Goal: Task Accomplishment & Management: Use online tool/utility

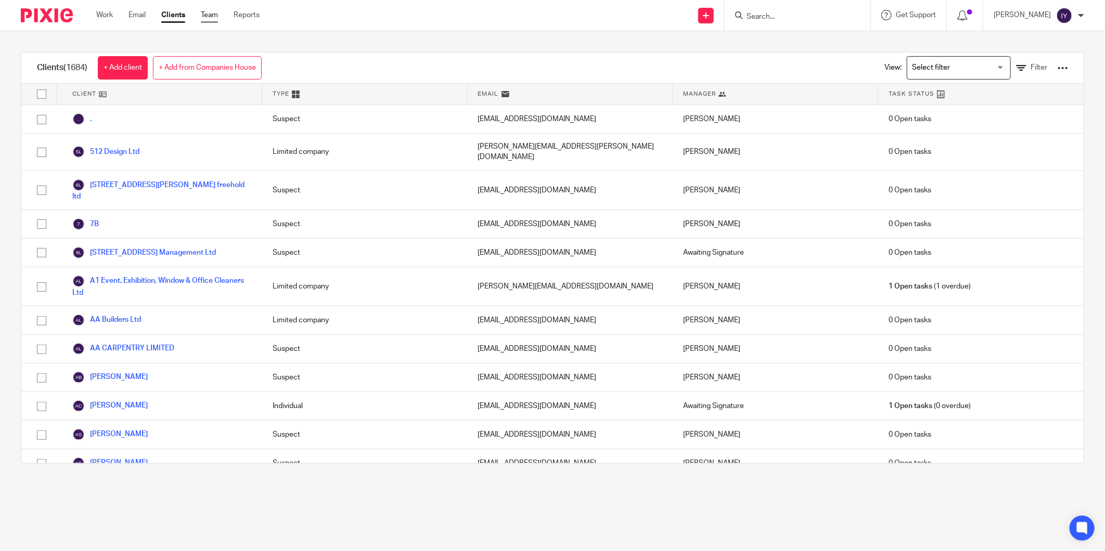
click at [215, 19] on link "Team" at bounding box center [209, 15] width 17 height 10
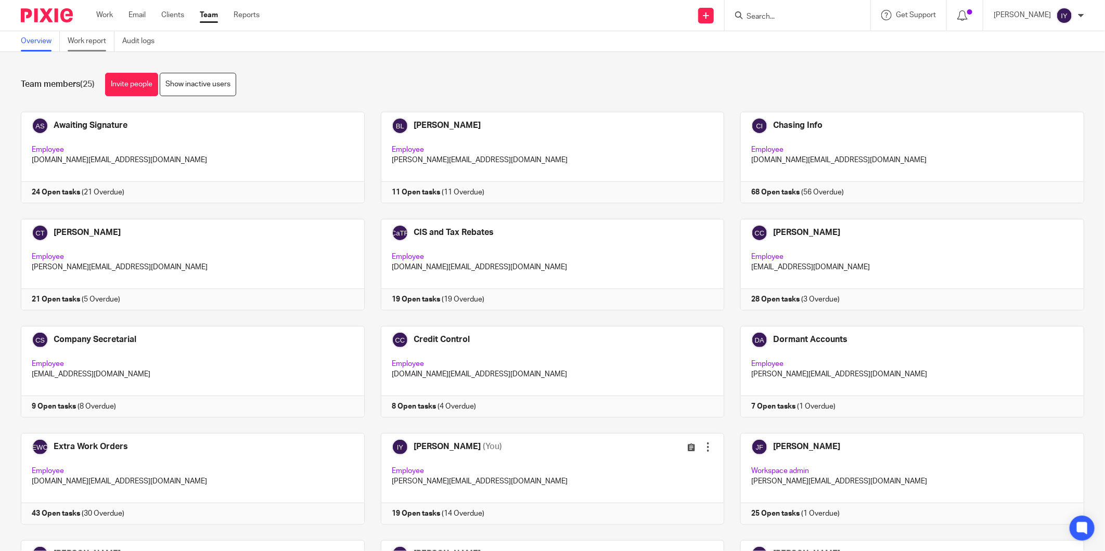
click at [97, 42] on link "Work report" at bounding box center [91, 41] width 47 height 20
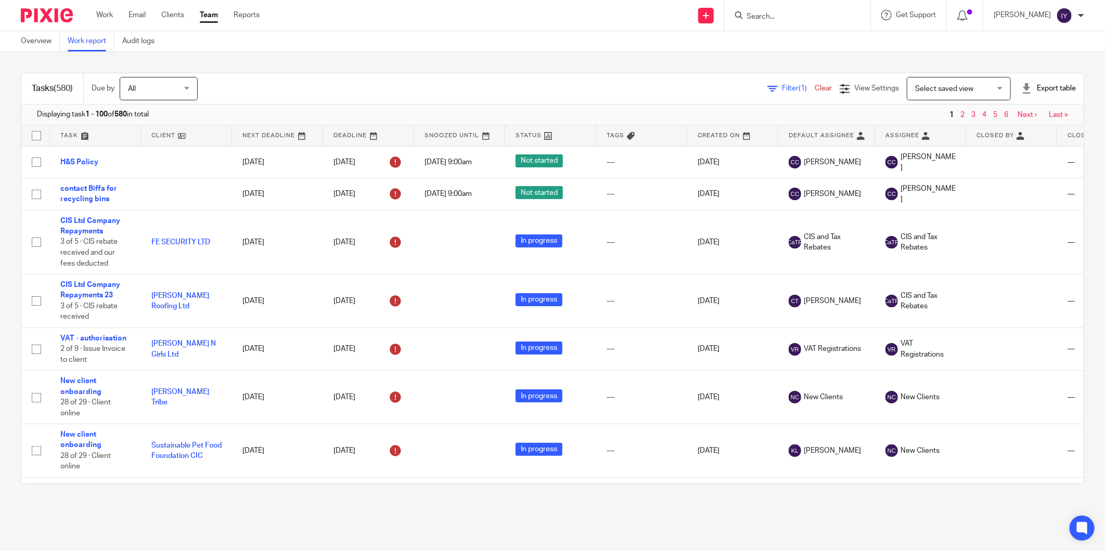
click at [782, 89] on span "Filter (1)" at bounding box center [798, 88] width 33 height 7
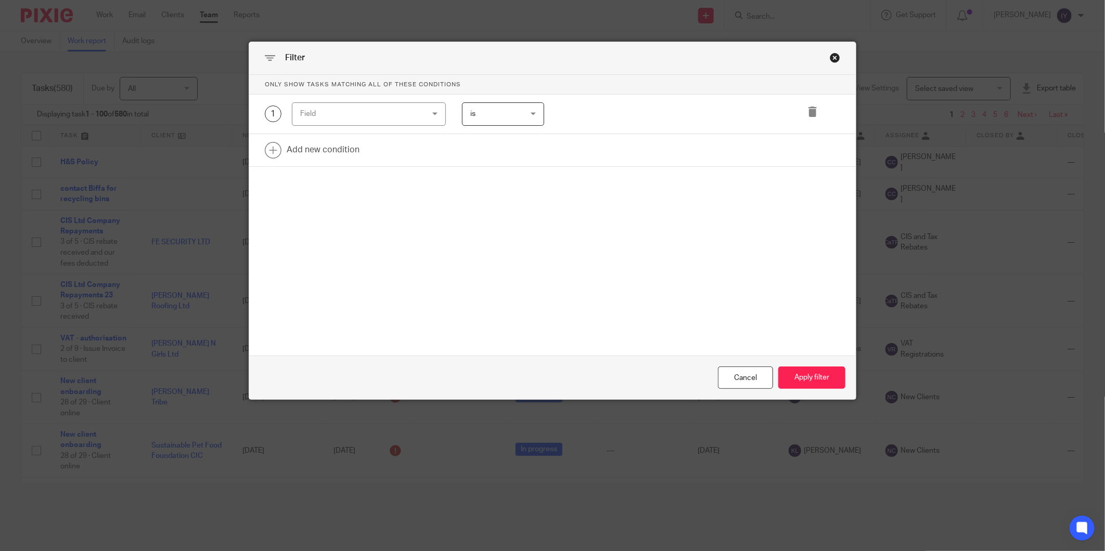
click at [357, 116] on div "Field" at bounding box center [358, 114] width 116 height 22
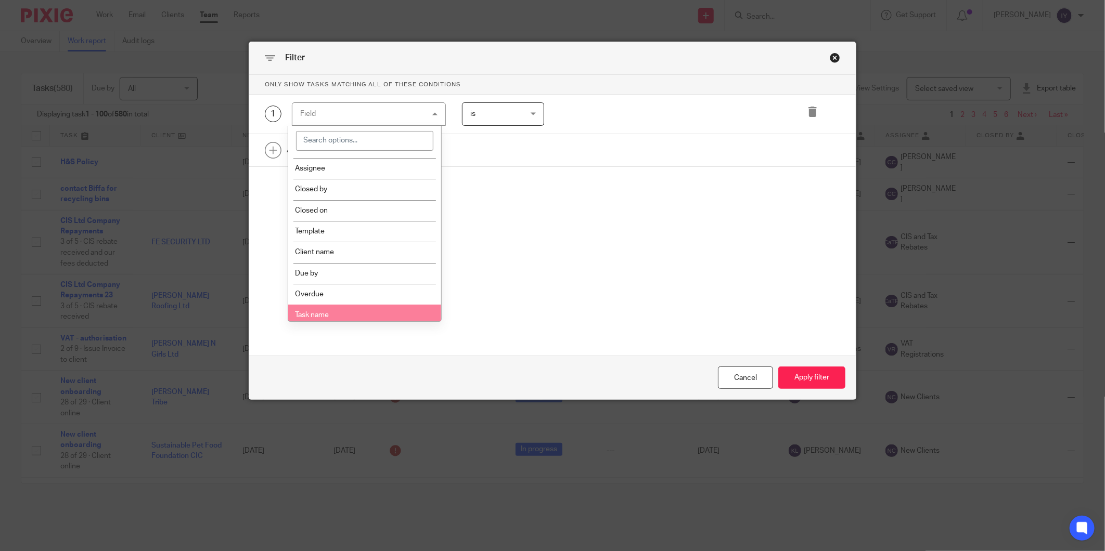
scroll to position [231, 0]
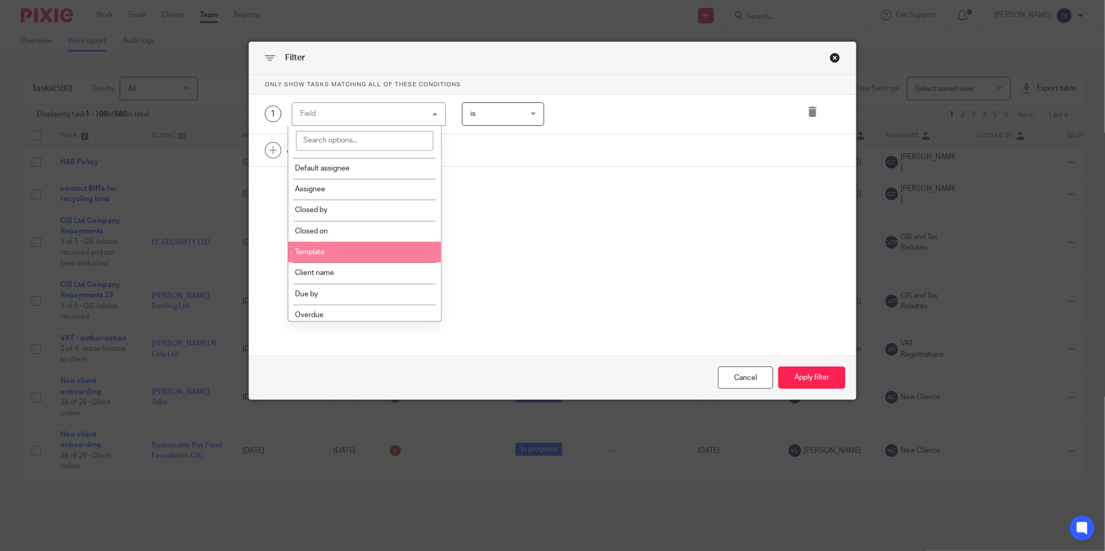
click at [328, 242] on li "Template" at bounding box center [364, 252] width 153 height 21
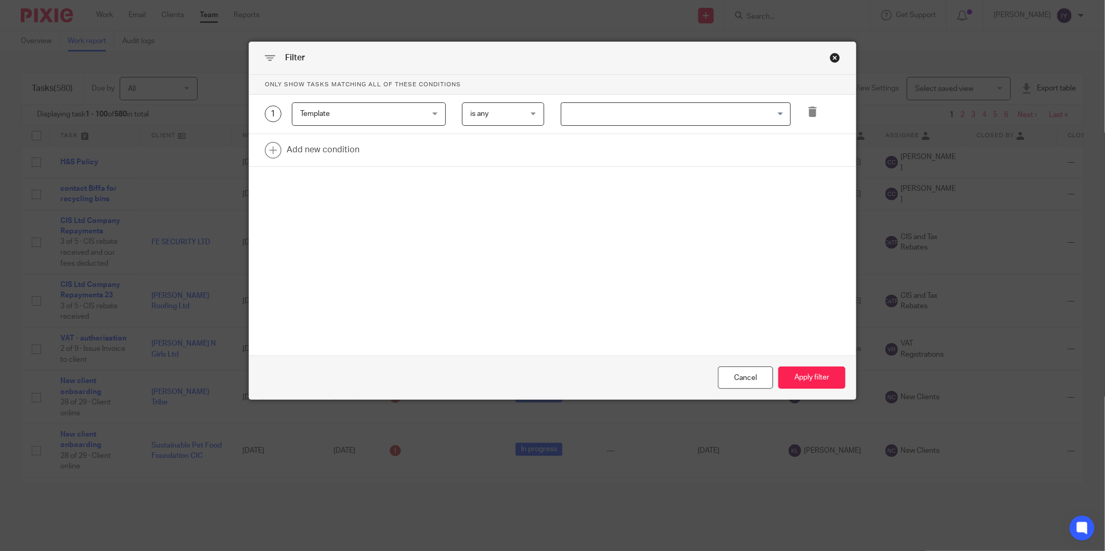
click at [490, 117] on span "is any" at bounding box center [499, 114] width 59 height 22
click at [495, 133] on li "is any" at bounding box center [498, 136] width 81 height 21
click at [598, 120] on input "Search for option" at bounding box center [673, 114] width 223 height 18
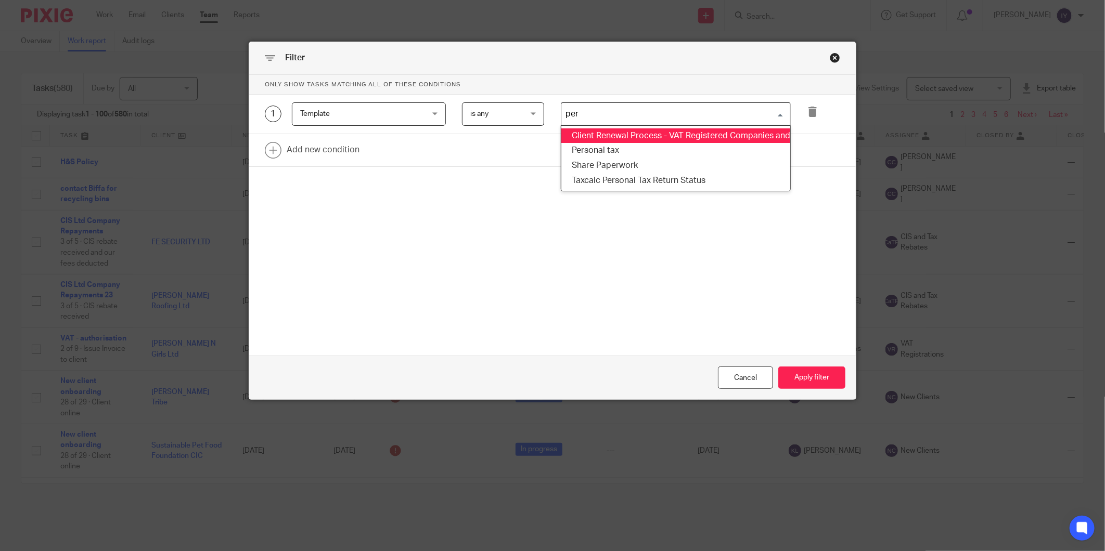
type input "pers"
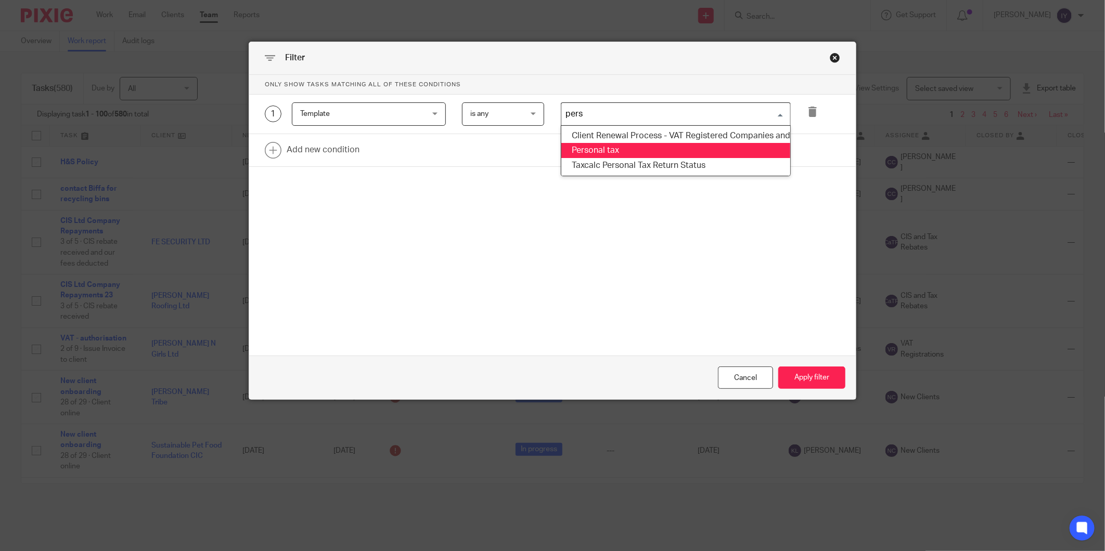
click at [638, 151] on li "Personal tax" at bounding box center [675, 150] width 229 height 15
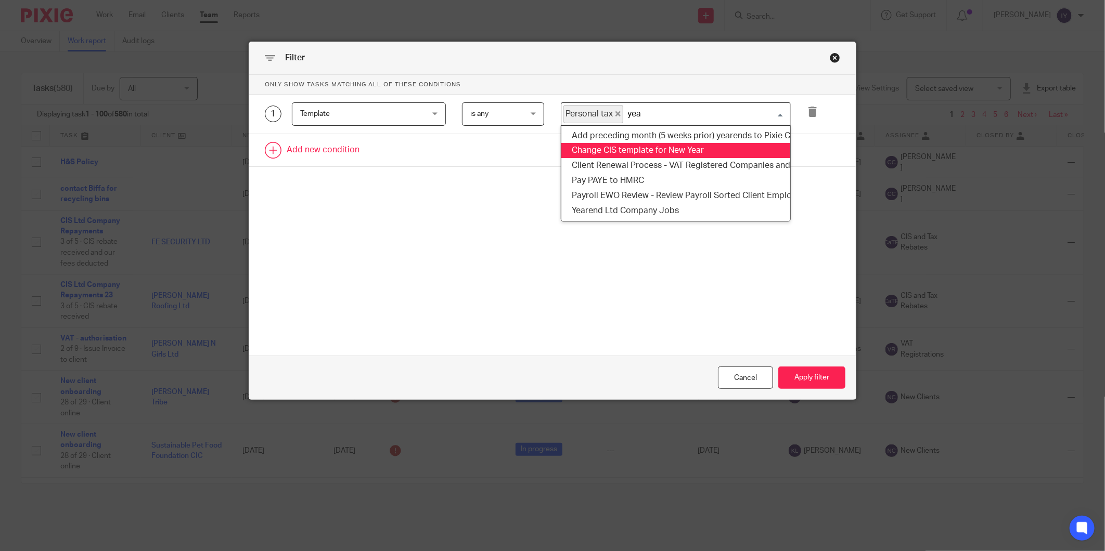
type input "year"
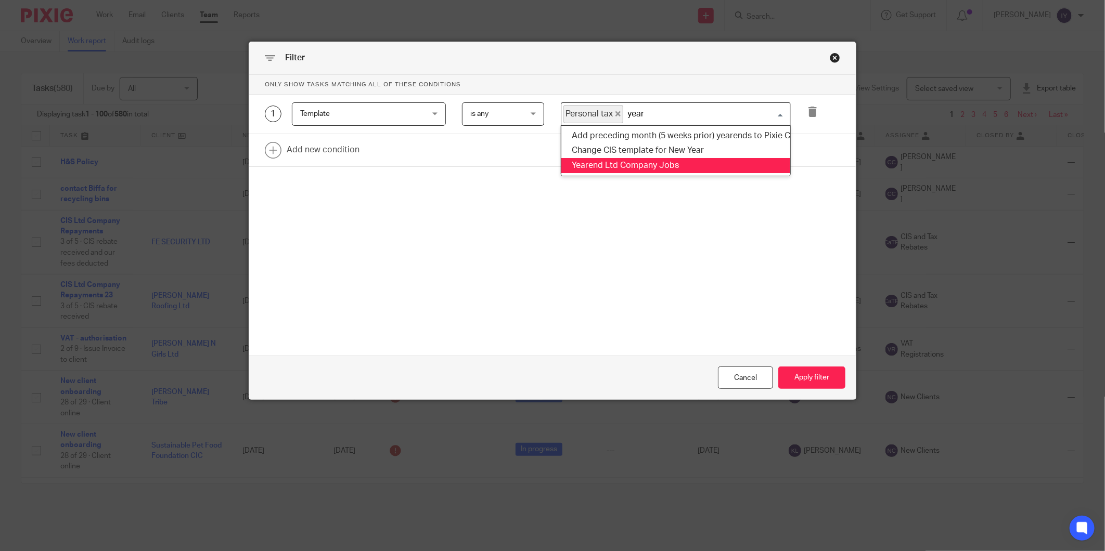
click at [654, 166] on li "Yearend Ltd Company Jobs" at bounding box center [675, 165] width 229 height 15
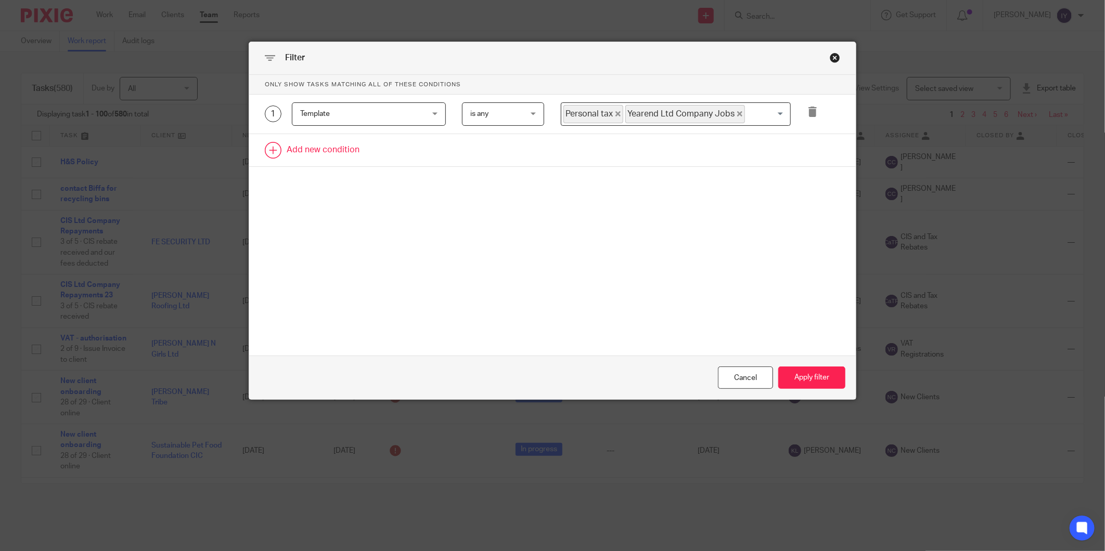
click at [334, 165] on link at bounding box center [552, 150] width 606 height 32
click at [334, 165] on div "2 Field Task fields Name Email Client type Manager Open tasks Overdue tasks Due…" at bounding box center [552, 154] width 606 height 40
click at [350, 157] on div "Field" at bounding box center [358, 153] width 116 height 22
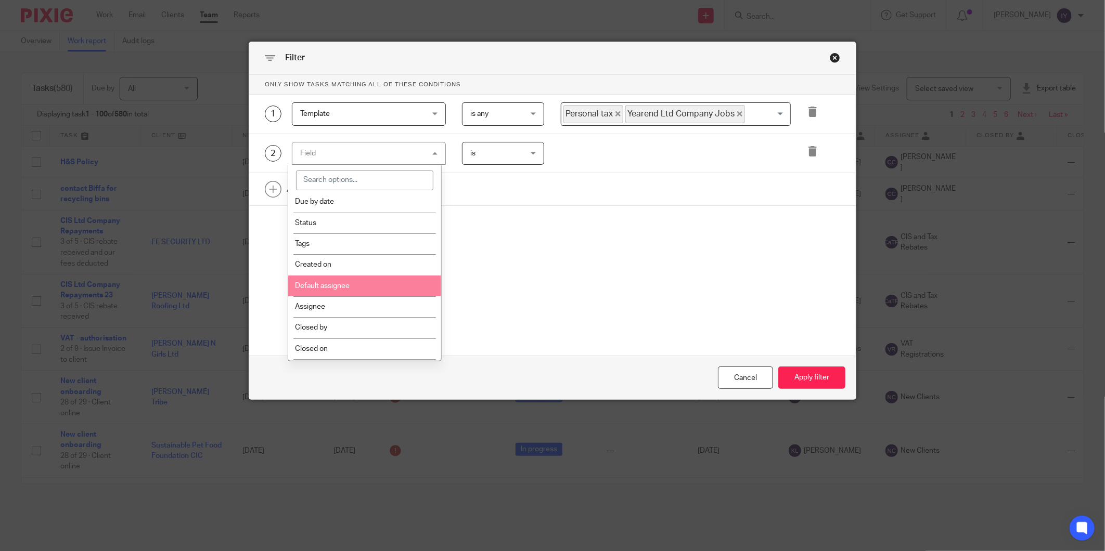
scroll to position [173, 0]
click at [365, 293] on li "Assignee" at bounding box center [364, 286] width 153 height 21
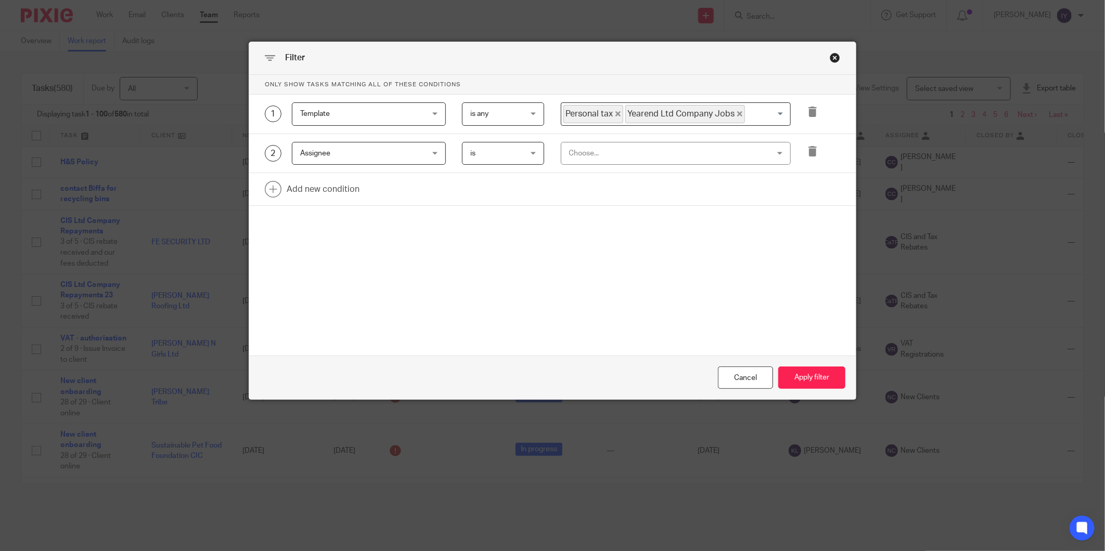
click at [511, 153] on span "is" at bounding box center [499, 153] width 59 height 22
click at [509, 189] on li "is not" at bounding box center [498, 197] width 81 height 21
click at [636, 146] on div "Choose..." at bounding box center [657, 153] width 177 height 22
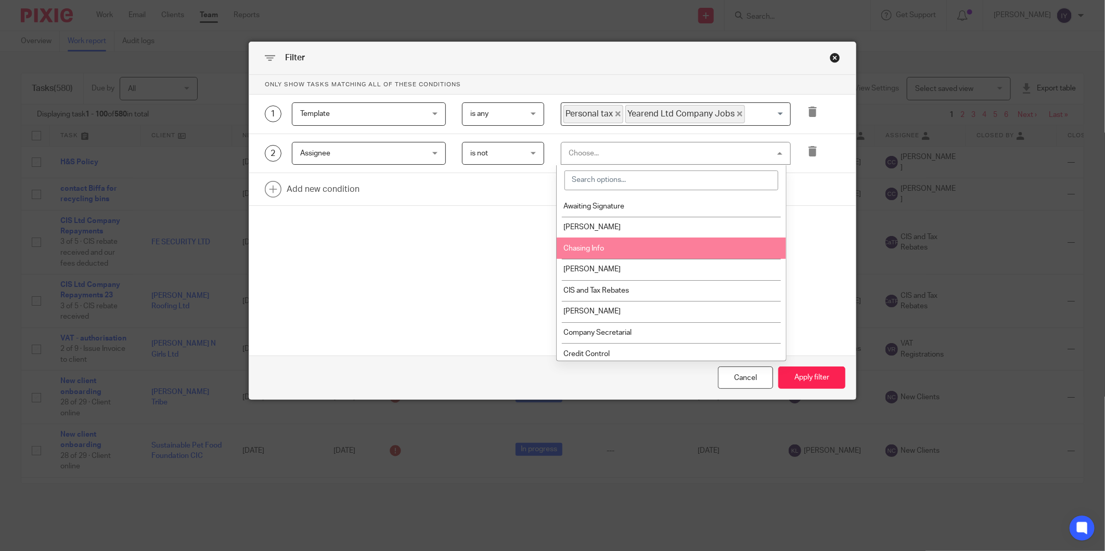
click at [622, 253] on li "Chasing Info" at bounding box center [670, 248] width 229 height 21
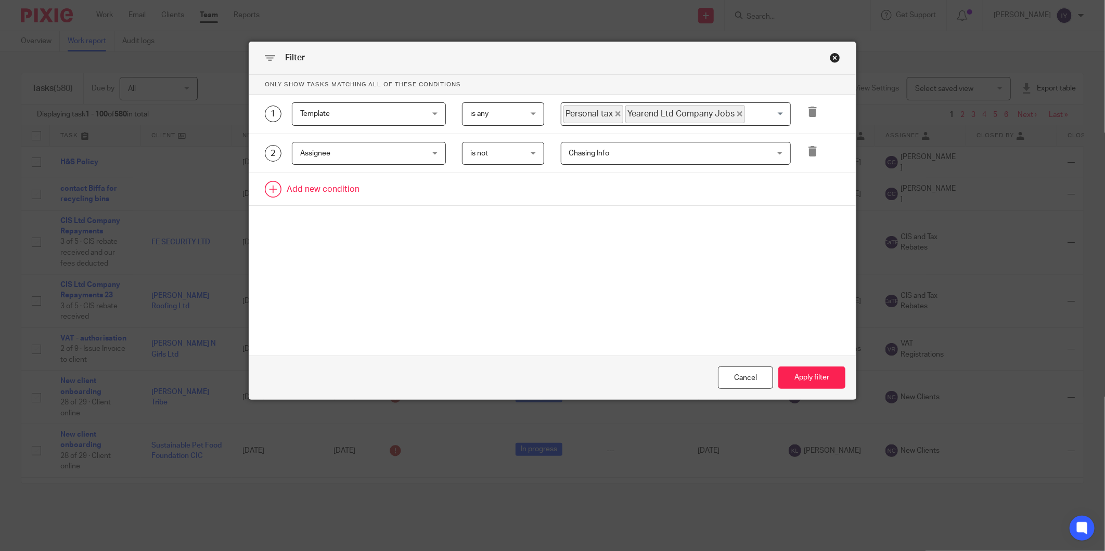
click at [289, 189] on link at bounding box center [552, 189] width 606 height 32
click at [336, 195] on div "Field" at bounding box center [358, 192] width 116 height 22
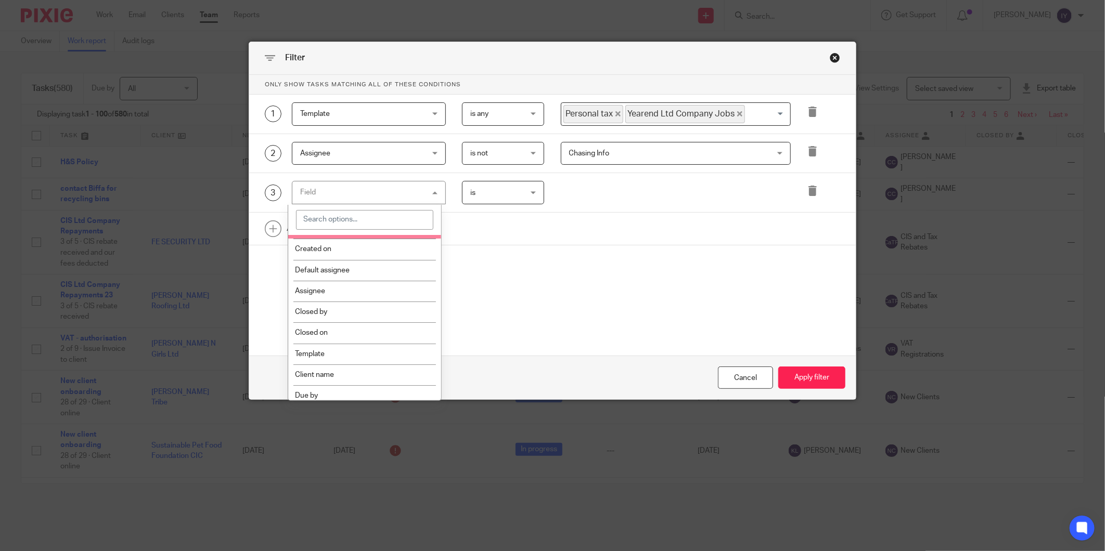
scroll to position [231, 0]
drag, startPoint x: 333, startPoint y: 386, endPoint x: 333, endPoint y: 380, distance: 5.7
click at [333, 380] on ul "Task fields Name Email Client type Manager Open tasks Overdue tasks Due by date…" at bounding box center [364, 215] width 153 height 420
click at [333, 380] on li "Due by" at bounding box center [364, 372] width 153 height 21
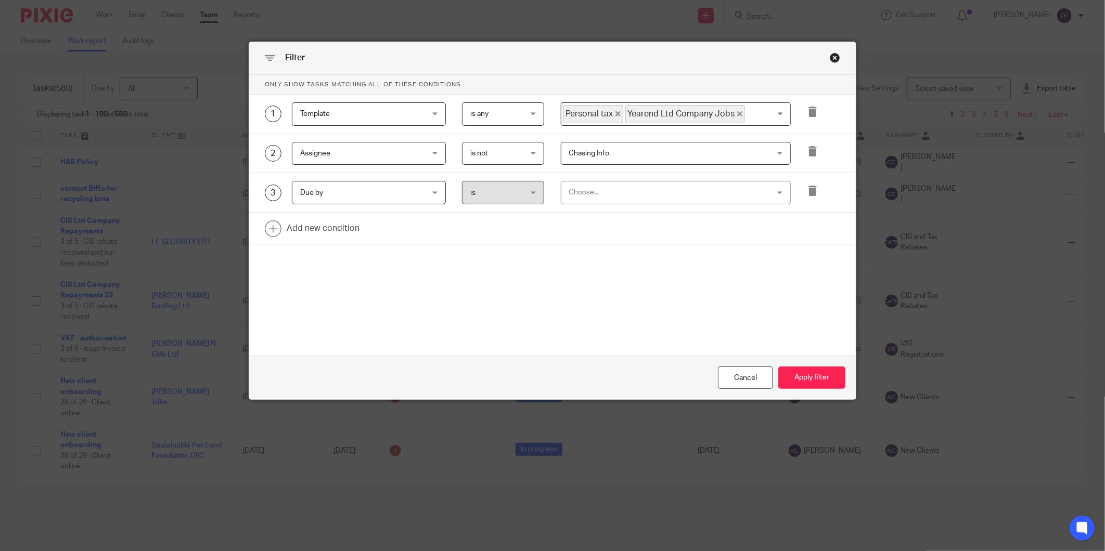
click at [586, 193] on div "Choose..." at bounding box center [657, 192] width 177 height 22
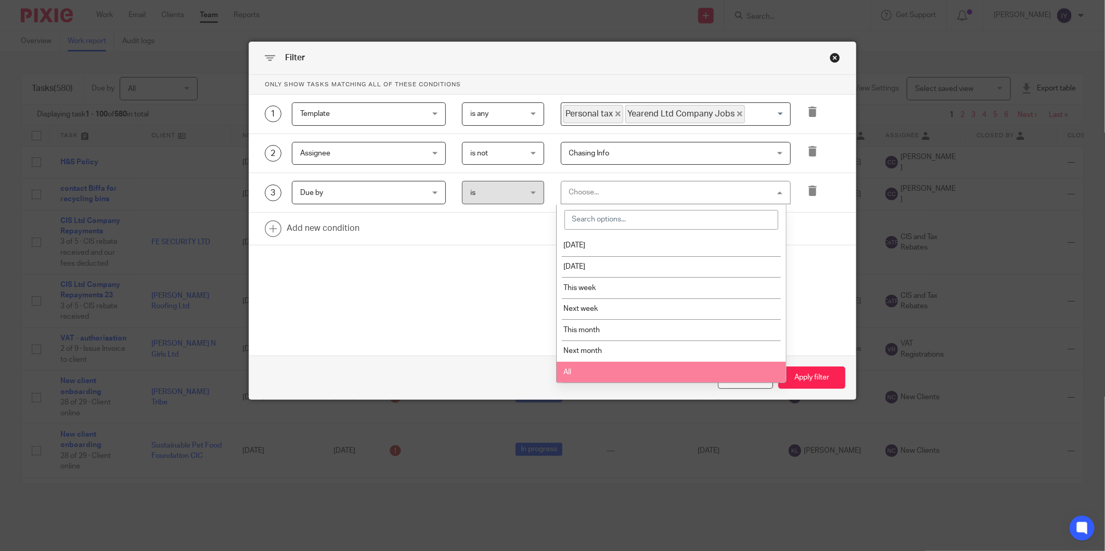
click at [587, 371] on li "All" at bounding box center [670, 372] width 229 height 21
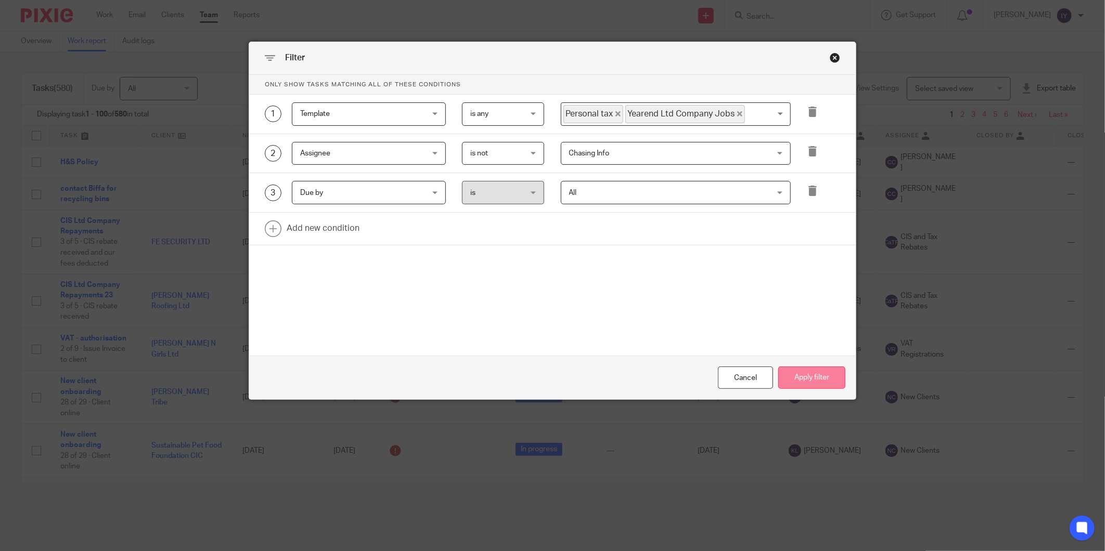
click at [802, 378] on button "Apply filter" at bounding box center [811, 378] width 67 height 22
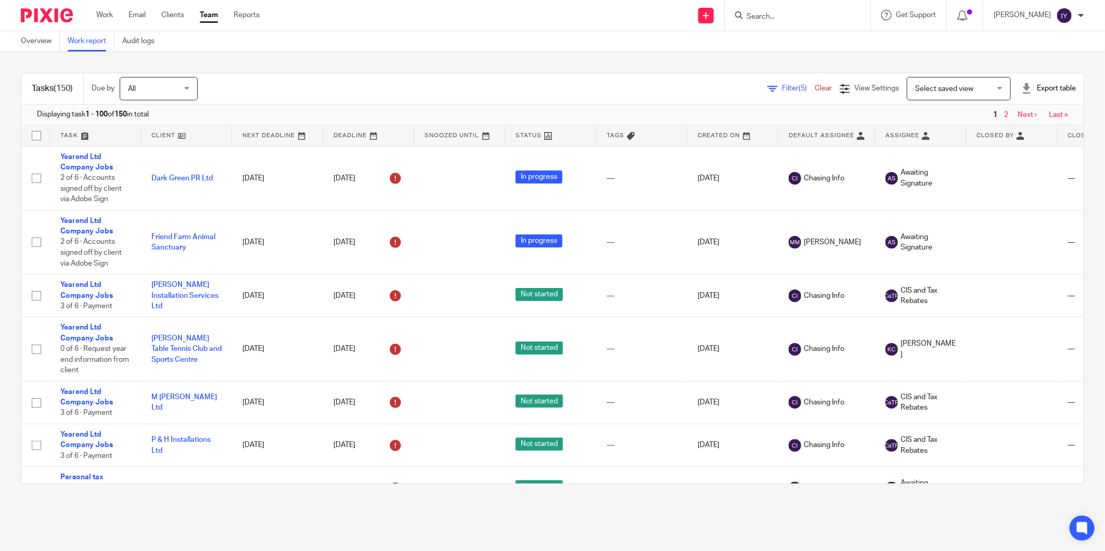
click at [723, 53] on div "Tasks (150) Due by All All Today Tomorrow This week Next week This month Next m…" at bounding box center [552, 278] width 1105 height 453
click at [1025, 86] on div "Export table" at bounding box center [1048, 88] width 55 height 10
click at [1013, 123] on link "Excel spreadsheet" at bounding box center [1020, 126] width 60 height 7
click at [104, 20] on link "Work" at bounding box center [104, 15] width 17 height 10
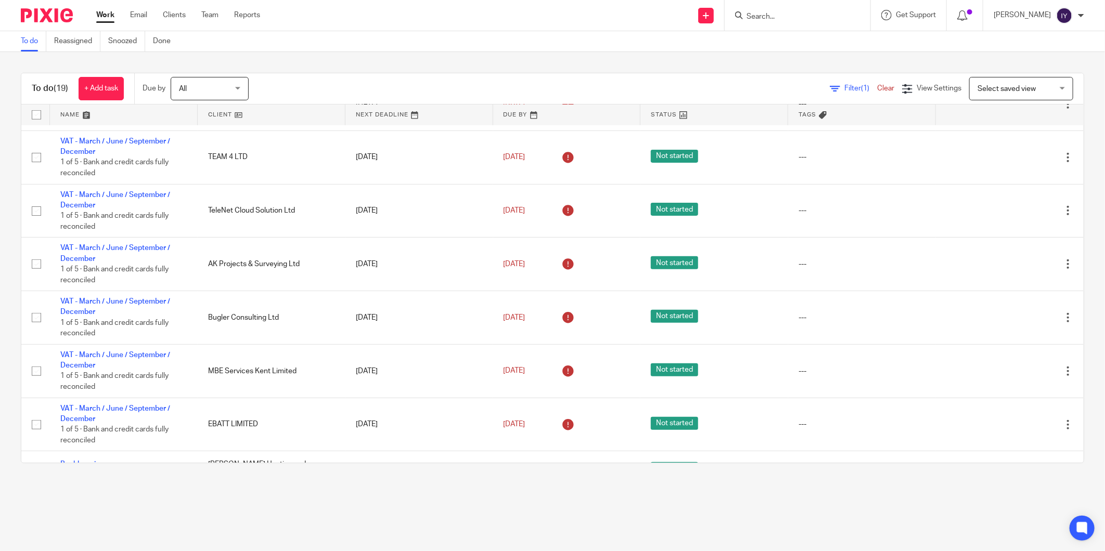
scroll to position [544, 0]
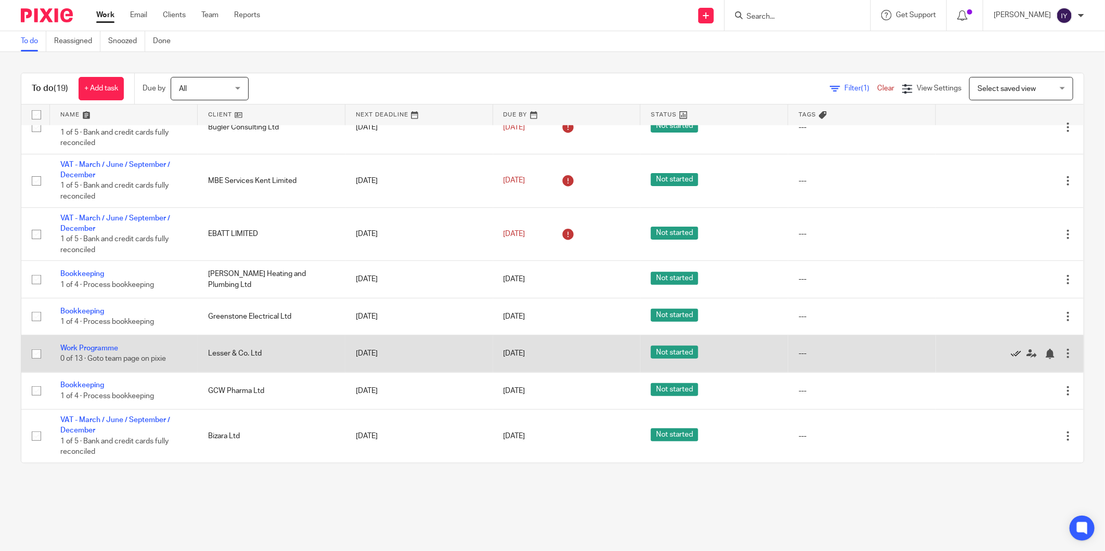
click at [1010, 357] on icon at bounding box center [1015, 354] width 10 height 10
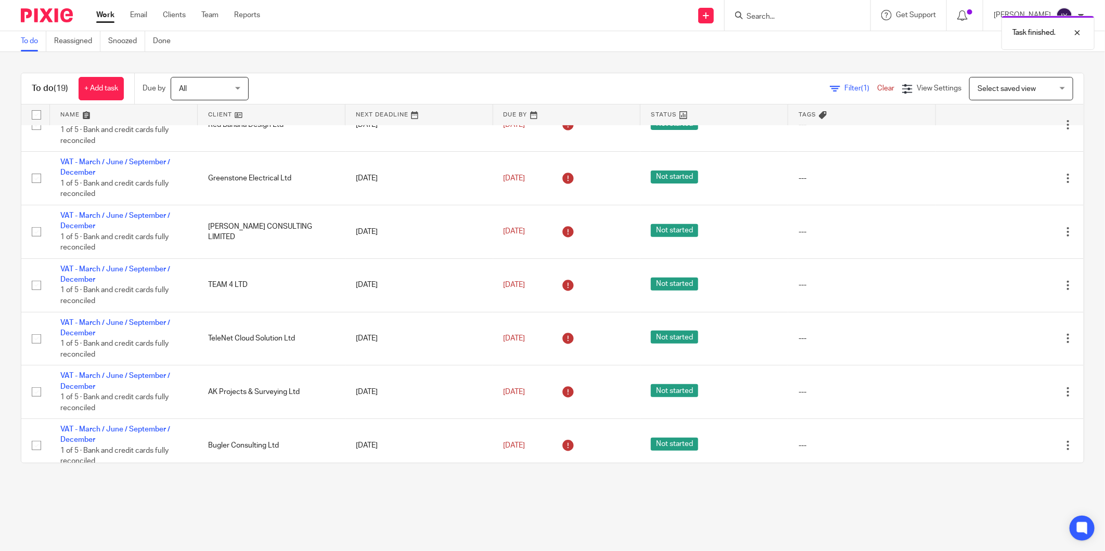
scroll to position [0, 0]
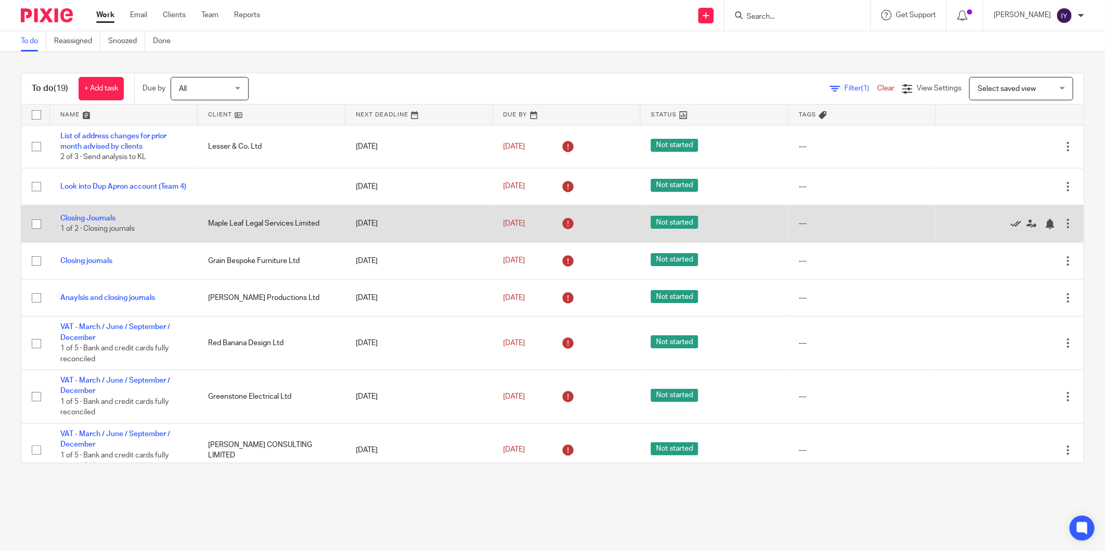
click at [1010, 226] on icon at bounding box center [1015, 224] width 10 height 10
